Goal: Use online tool/utility: Use online tool/utility

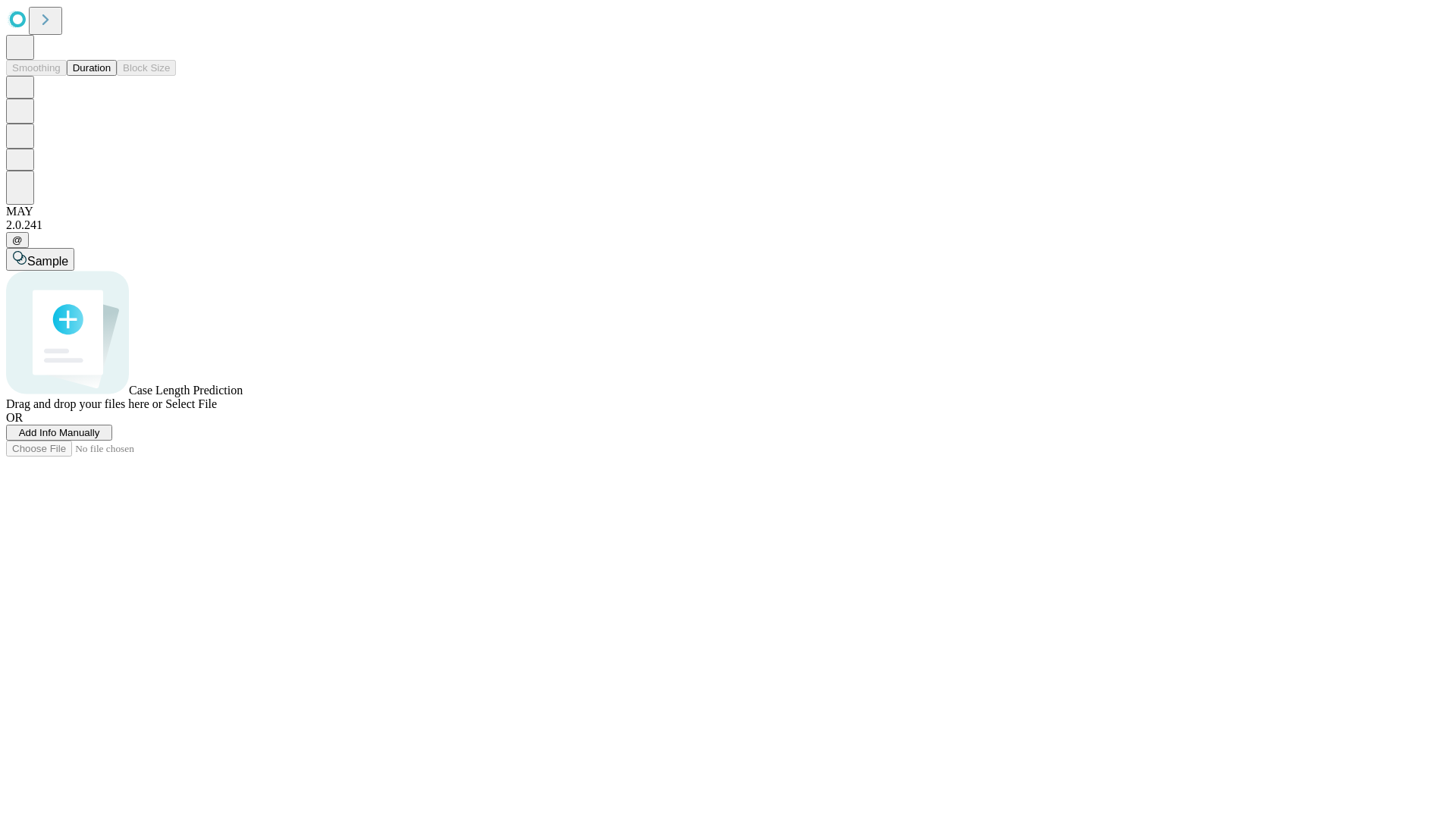
click at [110, 76] on button "Duration" at bounding box center [91, 68] width 50 height 16
click at [217, 410] on span "Select File" at bounding box center [191, 404] width 51 height 13
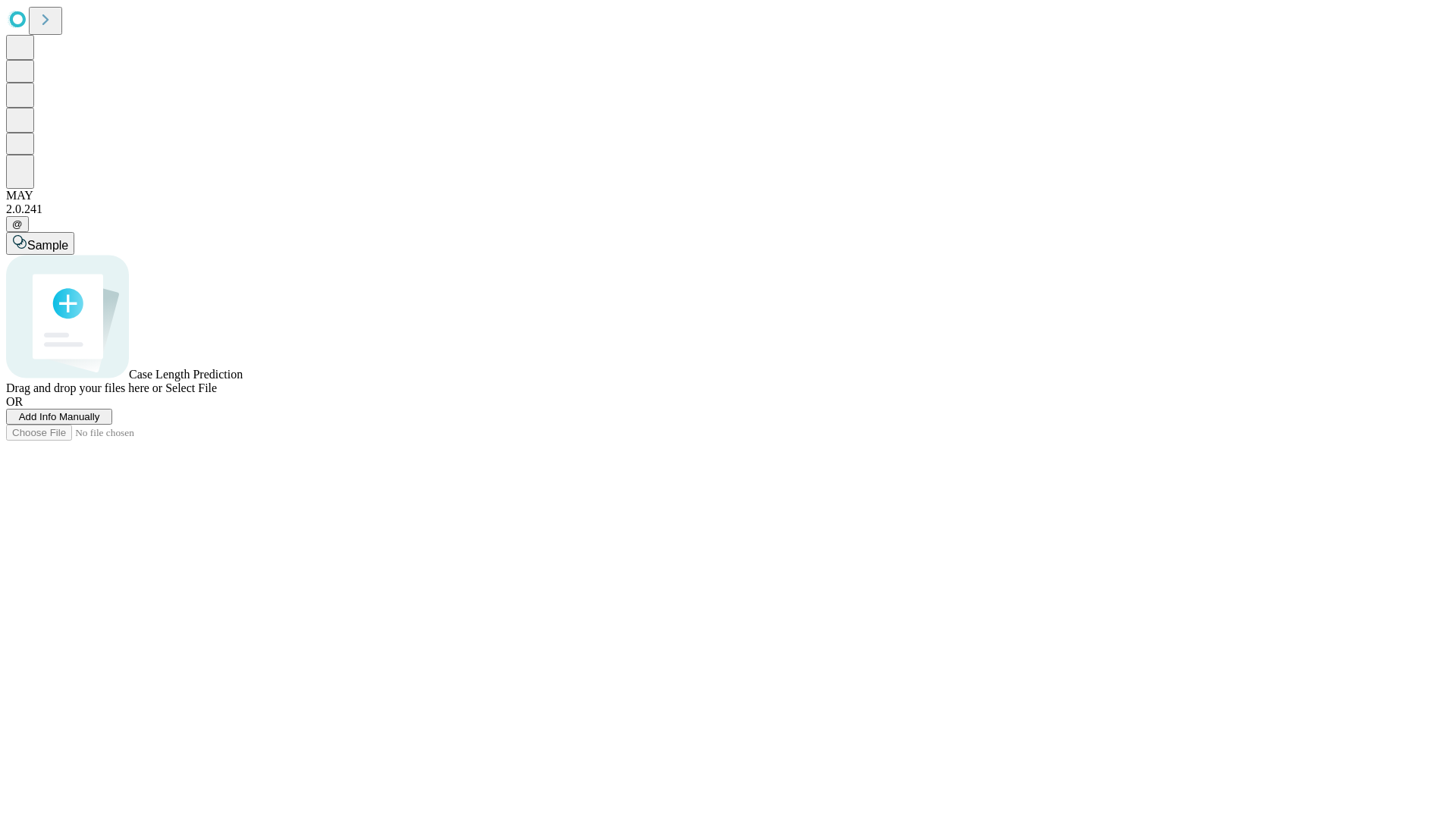
click at [217, 394] on span "Select File" at bounding box center [191, 389] width 51 height 13
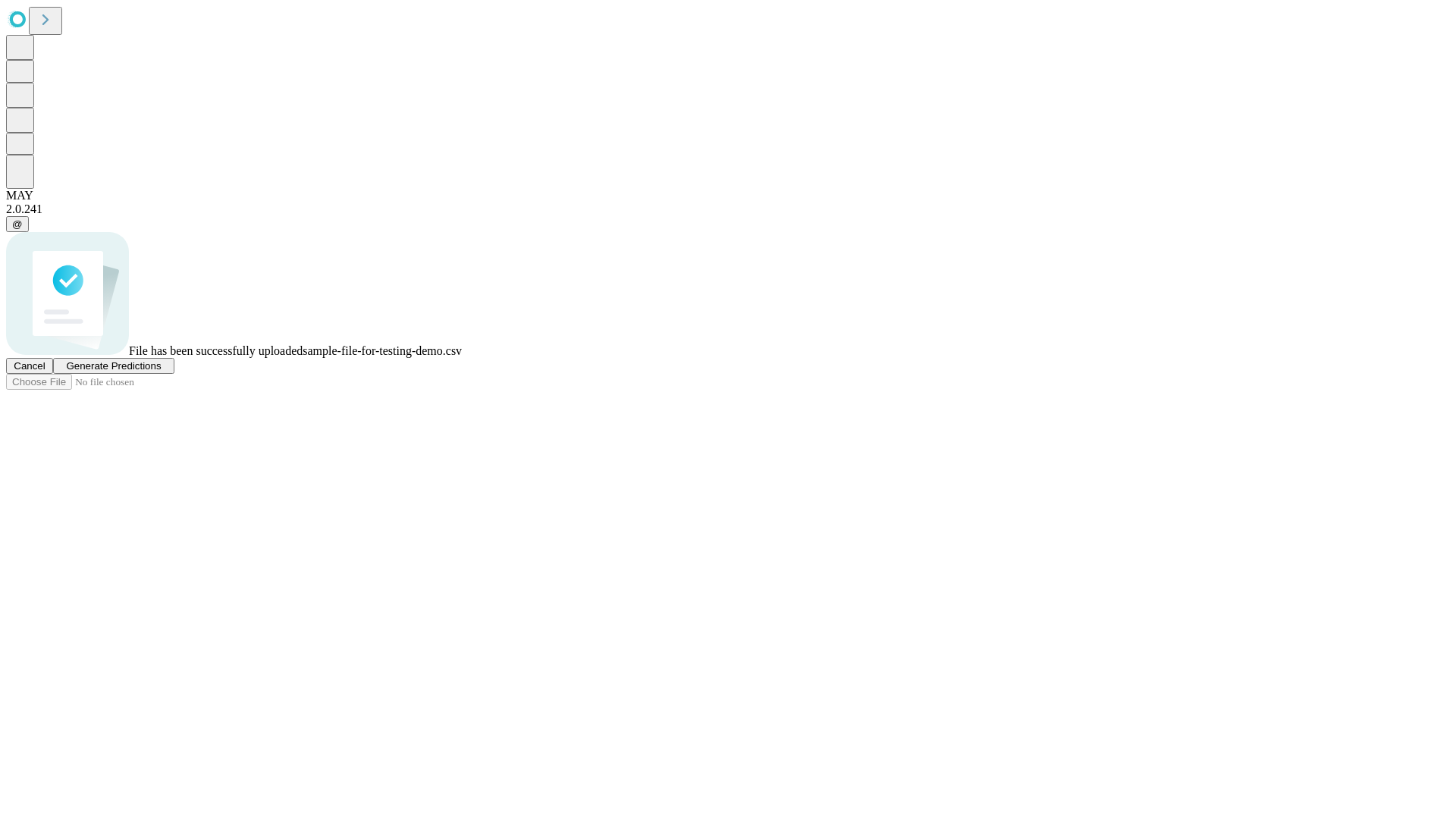
click at [161, 371] on span "Generate Predictions" at bounding box center [113, 366] width 95 height 11
